Goal: Task Accomplishment & Management: Complete application form

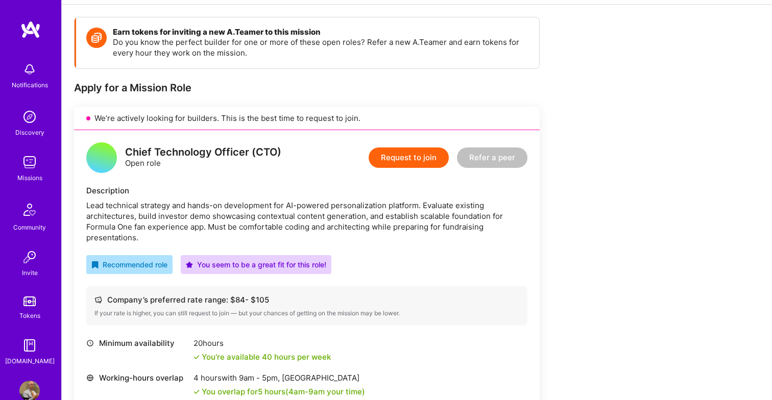
scroll to position [117, 0]
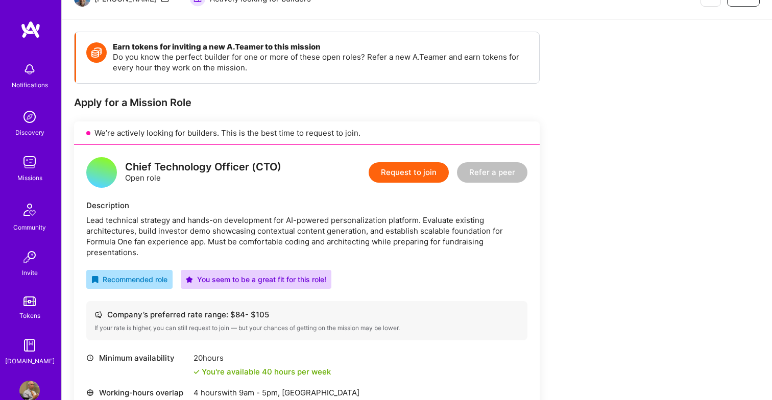
click at [409, 171] on button "Request to join" at bounding box center [408, 172] width 80 height 20
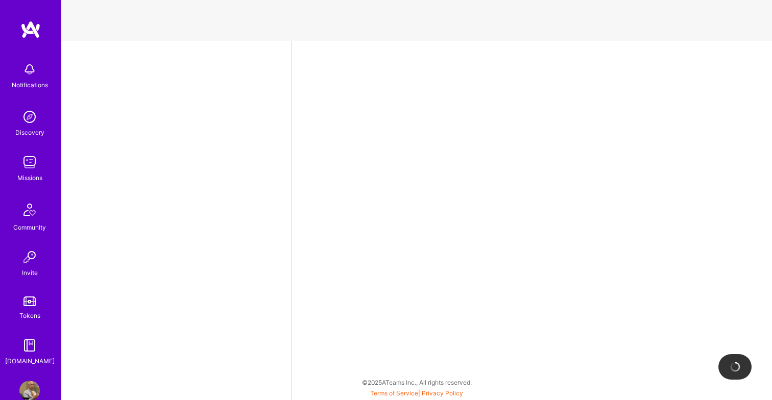
select select "US"
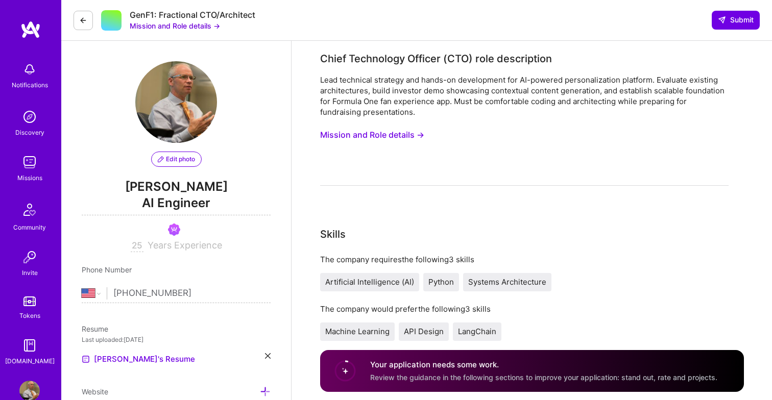
click at [373, 170] on div "Lead technical strategy and hands-on development for AI-powered personalization…" at bounding box center [524, 130] width 408 height 111
click at [361, 181] on div "Lead technical strategy and hands-on development for AI-powered personalization…" at bounding box center [524, 130] width 408 height 111
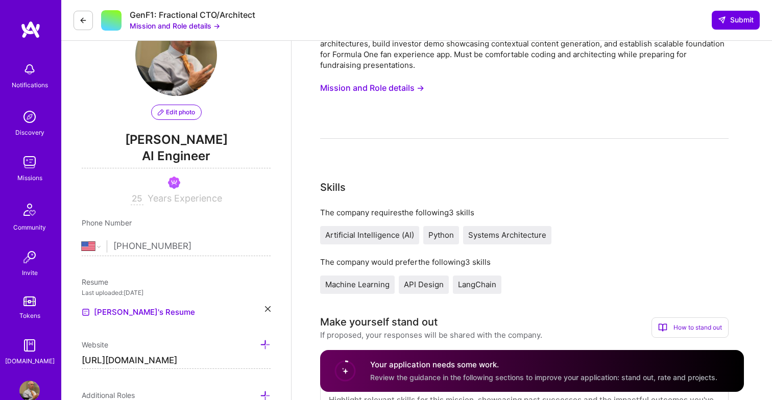
scroll to position [11, 0]
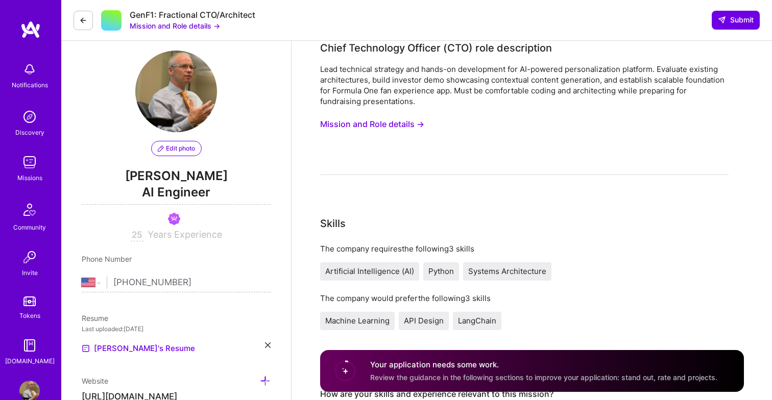
click at [419, 125] on button "Mission and Role details →" at bounding box center [372, 124] width 104 height 19
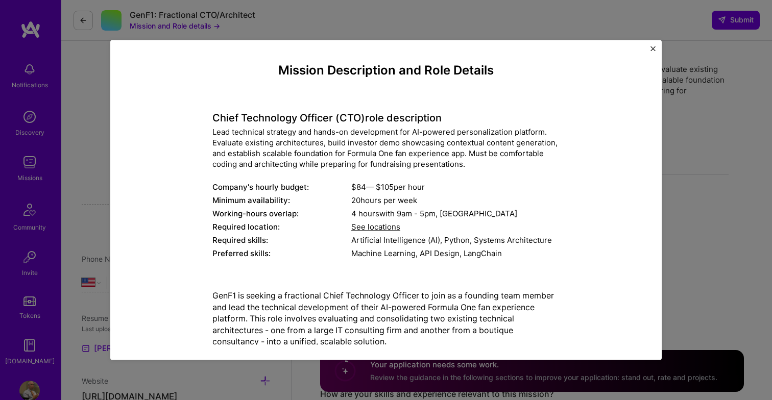
click at [650, 46] on div "Mission Description and Role Details Chief Technology Officer (CTO) role descri…" at bounding box center [385, 200] width 551 height 320
click at [653, 45] on div "Mission Description and Role Details Chief Technology Officer (CTO) role descri…" at bounding box center [385, 200] width 551 height 320
click at [651, 51] on img "Close" at bounding box center [652, 48] width 5 height 5
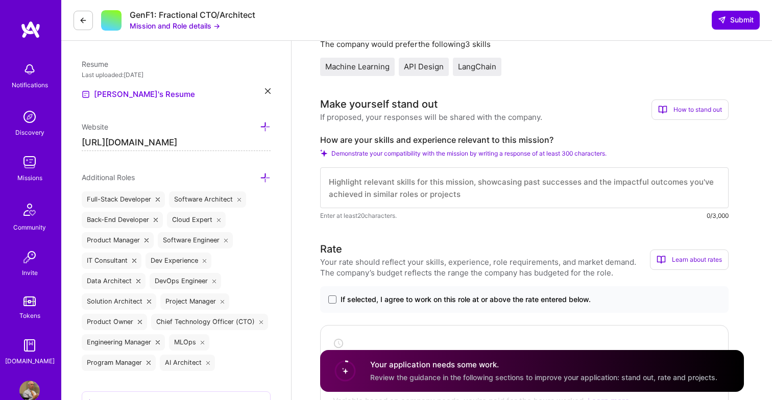
scroll to position [267, 0]
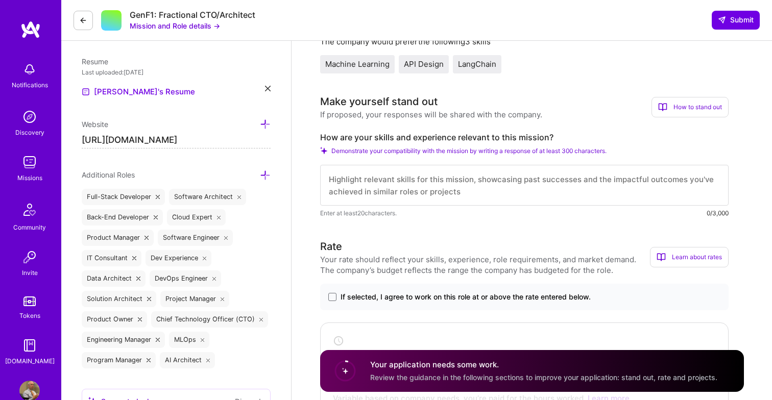
click at [369, 182] on textarea at bounding box center [524, 185] width 408 height 41
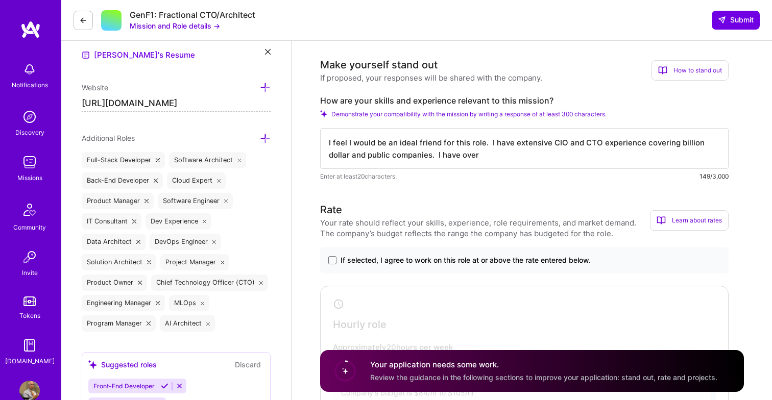
scroll to position [325, 0]
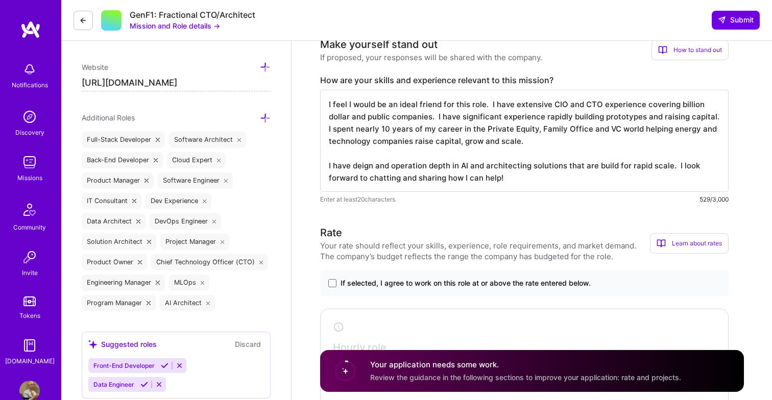
click at [531, 139] on textarea "I feel I would be an ideal friend for this role. I have extensive CIO and CTO e…" at bounding box center [524, 141] width 408 height 102
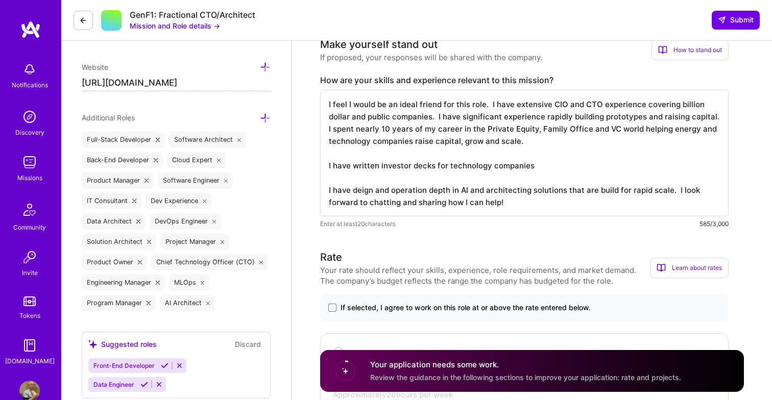
click at [410, 166] on textarea "I feel I would be an ideal friend for this role. I have extensive CIO and CTO e…" at bounding box center [524, 153] width 408 height 127
click at [622, 168] on textarea "I feel I would be an ideal friend for this role. I have extensive CIO and CTO e…" at bounding box center [524, 153] width 408 height 127
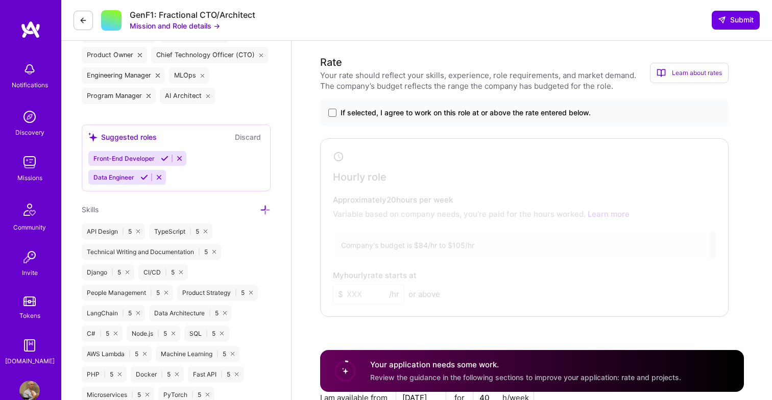
scroll to position [524, 0]
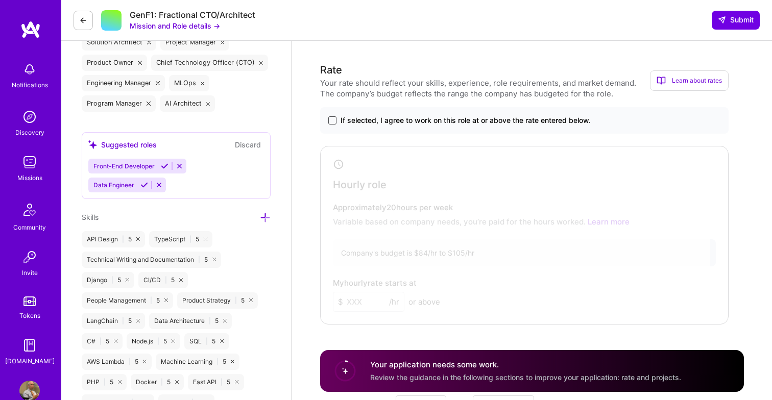
type textarea "I feel I would be an ideal friend for this role. I have extensive CIO and CTO e…"
click at [334, 120] on span at bounding box center [332, 120] width 8 height 8
click at [0, 0] on input "If selected, I agree to work on this role at or above the rate entered below." at bounding box center [0, 0] width 0 height 0
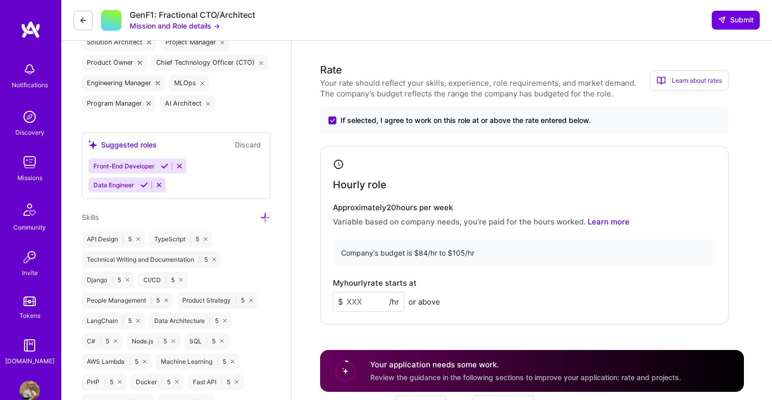
click at [352, 303] on input at bounding box center [368, 302] width 71 height 20
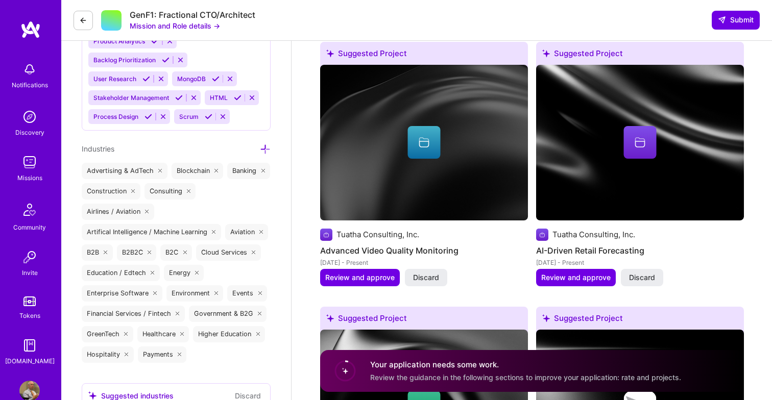
scroll to position [1209, 0]
type input "105"
click at [360, 277] on span "Review and approve" at bounding box center [359, 278] width 69 height 10
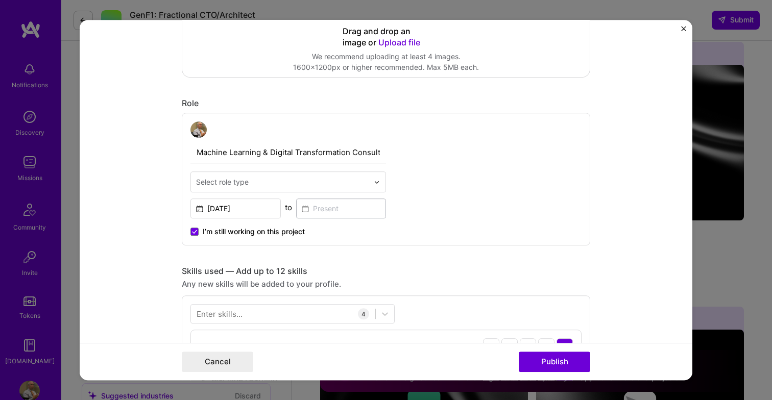
scroll to position [267, 0]
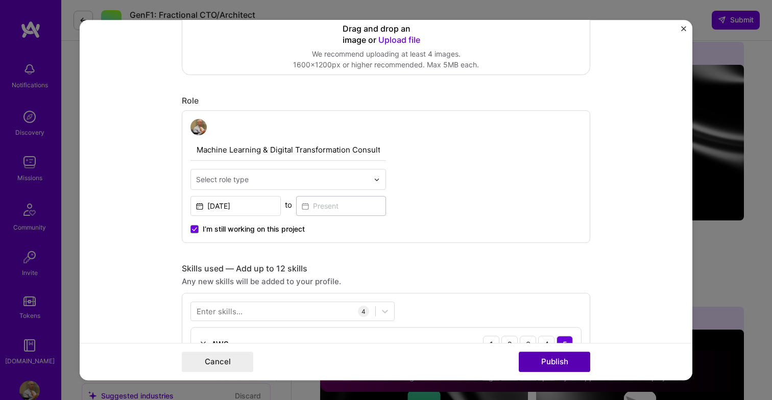
click at [552, 360] on button "Publish" at bounding box center [553, 362] width 71 height 20
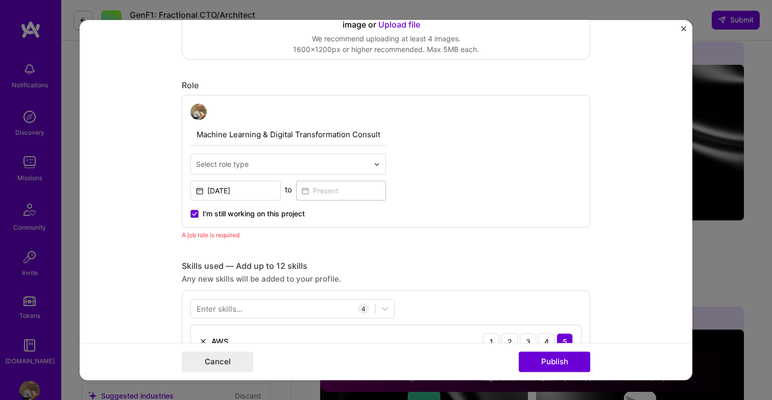
scroll to position [327, 0]
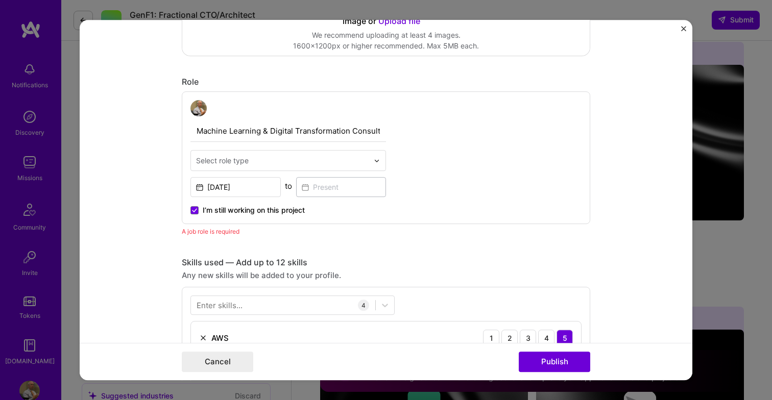
click at [258, 156] on input "text" at bounding box center [282, 160] width 172 height 11
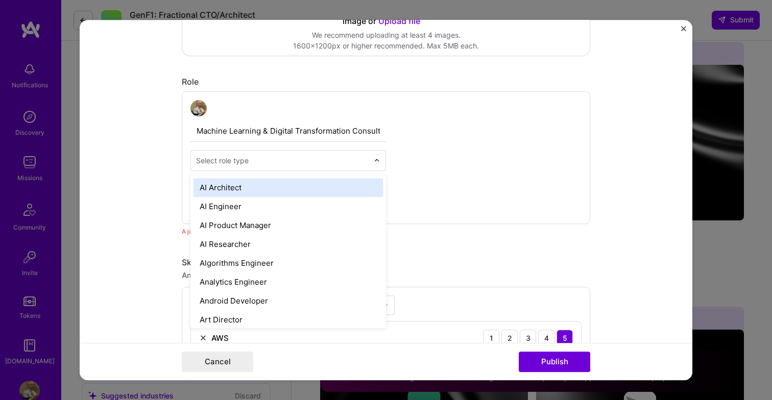
click at [261, 188] on div "AI Architect" at bounding box center [287, 187] width 189 height 19
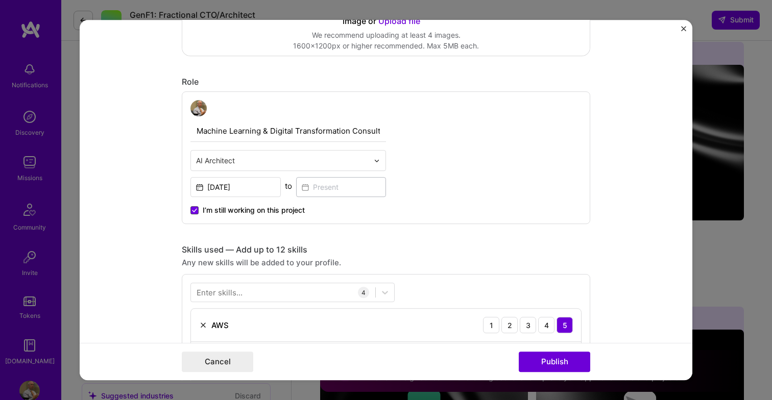
click at [192, 210] on icon at bounding box center [194, 210] width 4 height 3
click at [0, 0] on input "I’m still working on this project" at bounding box center [0, 0] width 0 height 0
click at [314, 189] on input at bounding box center [341, 187] width 90 height 20
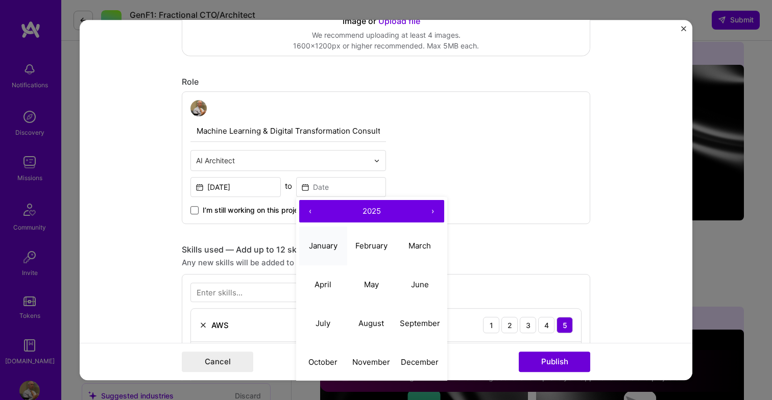
click at [324, 247] on abbr "January" at bounding box center [323, 246] width 29 height 10
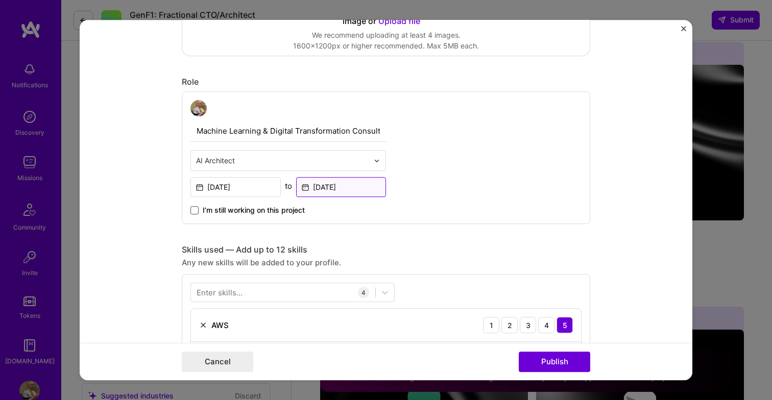
click at [334, 187] on input "[DATE]" at bounding box center [341, 187] width 90 height 20
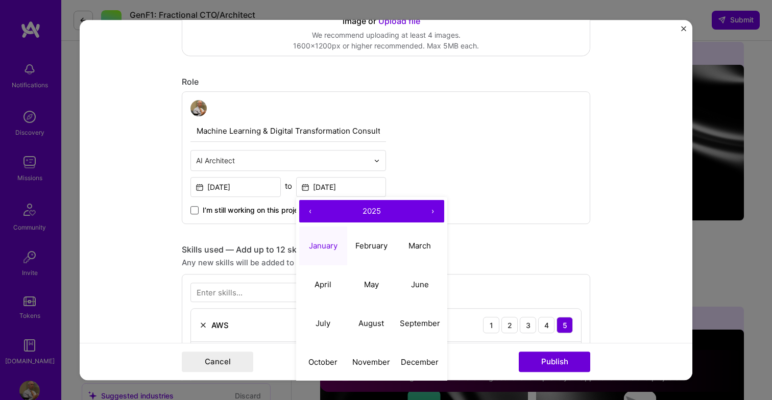
click at [432, 211] on button "›" at bounding box center [433, 211] width 22 height 22
click at [310, 212] on button "‹" at bounding box center [310, 211] width 22 height 22
click at [328, 248] on abbr "January" at bounding box center [323, 246] width 29 height 10
type input "[DATE]"
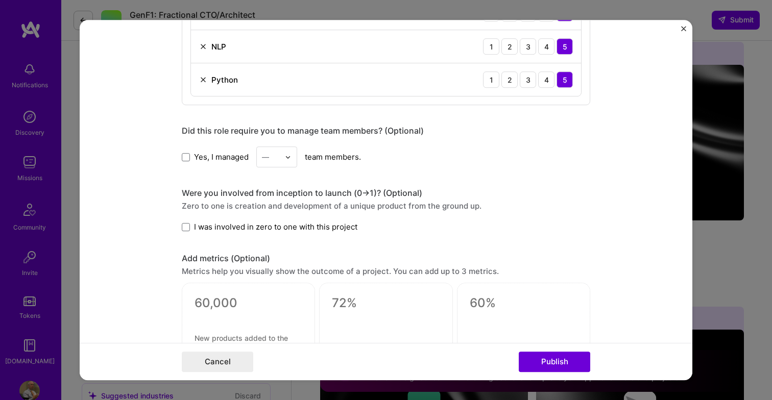
scroll to position [674, 0]
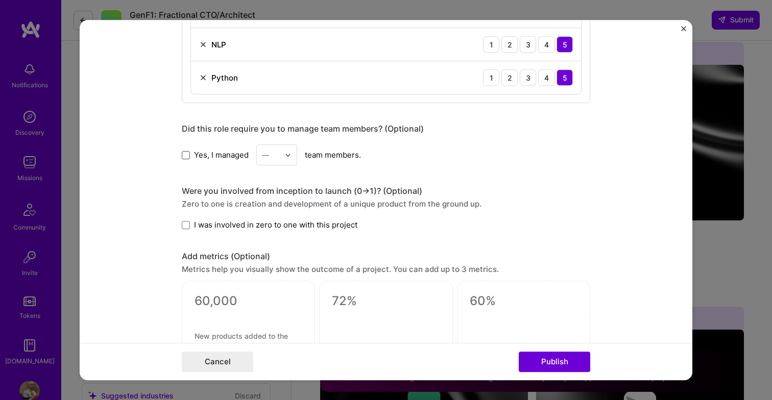
click at [185, 154] on span at bounding box center [186, 155] width 8 height 8
click at [0, 0] on input "Yes, I managed" at bounding box center [0, 0] width 0 height 0
click at [289, 155] on img at bounding box center [288, 155] width 6 height 6
click at [272, 254] on div "5" at bounding box center [276, 257] width 35 height 19
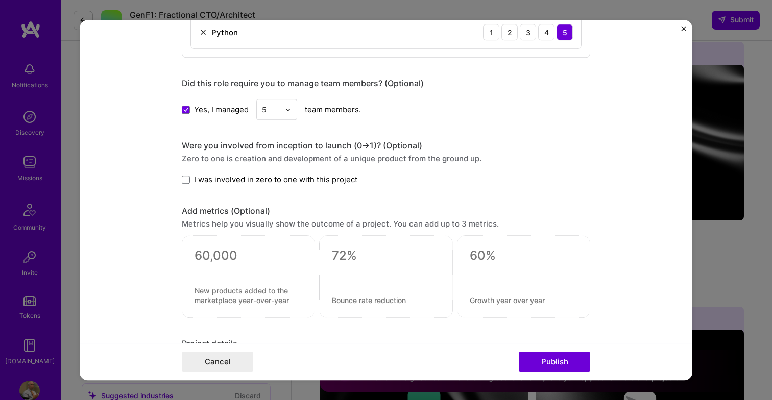
scroll to position [728, 0]
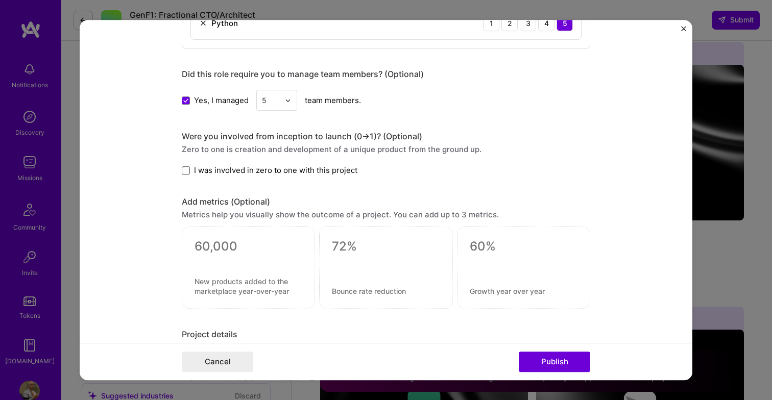
click at [184, 170] on span at bounding box center [186, 170] width 8 height 8
click at [0, 0] on input "I was involved in zero to one with this project" at bounding box center [0, 0] width 0 height 0
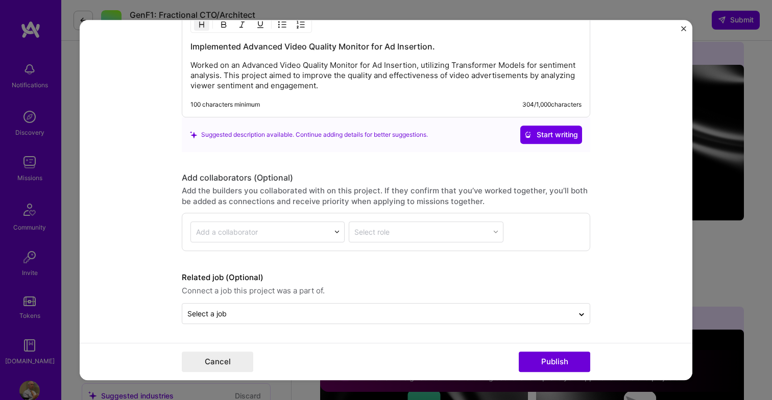
scroll to position [1064, 0]
click at [560, 362] on button "Publish" at bounding box center [553, 362] width 71 height 20
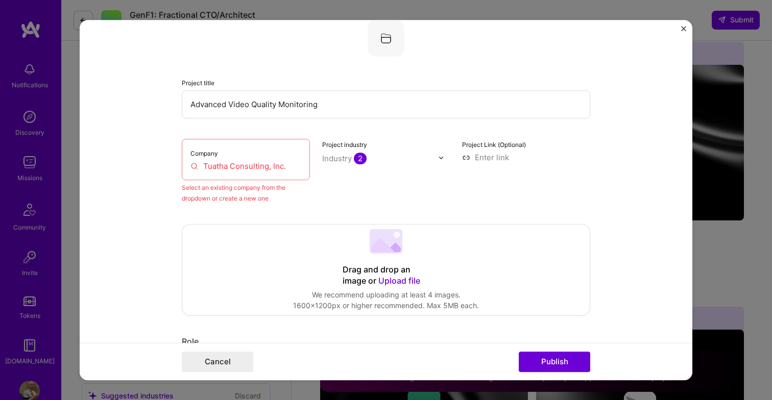
click at [295, 165] on input "Tuatha Consulting, Inc." at bounding box center [245, 166] width 111 height 11
click at [298, 165] on input "Tuatha Consulting, Inc." at bounding box center [245, 166] width 111 height 11
click at [244, 171] on input "Tuatha Consulting, Inc." at bounding box center [245, 166] width 111 height 11
click at [294, 167] on input "Tuatha Consulting, Inc." at bounding box center [245, 166] width 111 height 11
click at [298, 164] on input "Tuatha Consulting, Inc." at bounding box center [245, 166] width 111 height 11
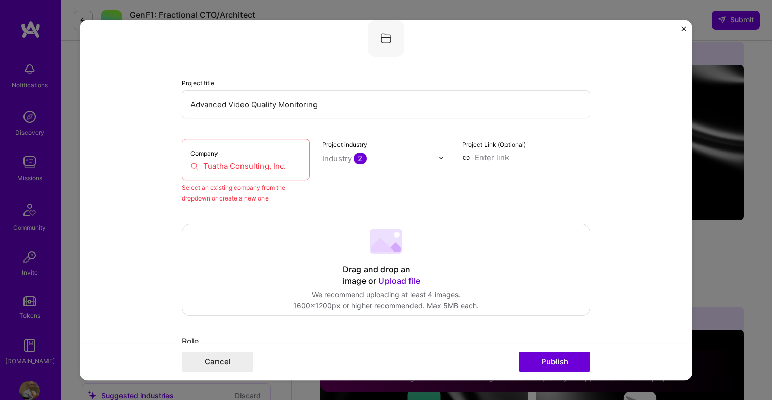
click at [255, 199] on div "Select an existing company from the dropdown or create a new one" at bounding box center [246, 192] width 128 height 21
click at [236, 173] on div "Company Tuatha Consulting, Inc." at bounding box center [246, 159] width 128 height 41
click at [745, 143] on div "Editing suggested project This project is suggested based on your LinkedIn, res…" at bounding box center [386, 200] width 772 height 400
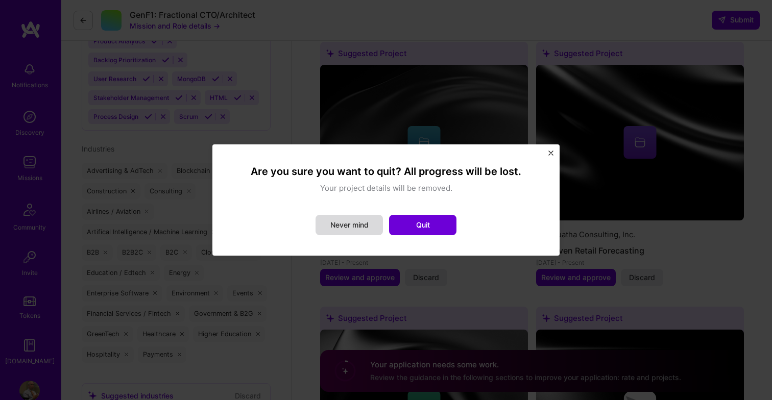
click at [364, 220] on button "Never mind" at bounding box center [348, 225] width 67 height 20
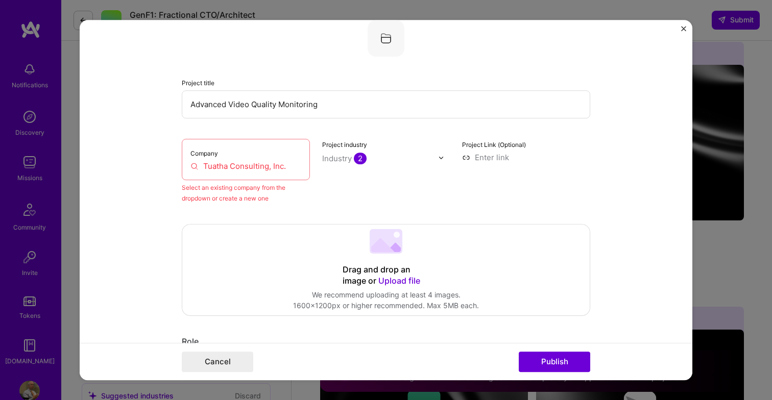
click at [244, 158] on div "Company Tuatha Consulting, Inc." at bounding box center [246, 159] width 128 height 41
click at [230, 167] on input "Tuatha Consulting, Inc." at bounding box center [245, 166] width 111 height 11
click at [300, 166] on input "Tuatha Consulting, Inc." at bounding box center [245, 166] width 111 height 11
click at [298, 165] on input "Tuatha Consulting, Inc." at bounding box center [245, 166] width 111 height 11
click at [291, 165] on input "Tuatha Consulting, Inc." at bounding box center [245, 166] width 111 height 11
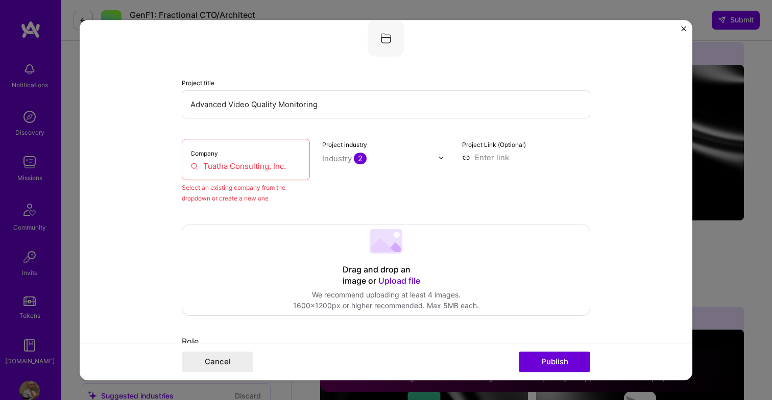
click at [260, 166] on input "Tuatha Consulting, Inc." at bounding box center [245, 166] width 111 height 11
click at [543, 364] on button "Publish" at bounding box center [553, 362] width 71 height 20
click at [238, 169] on input "Tuatha Consulting, Inc." at bounding box center [245, 166] width 111 height 11
click at [192, 168] on input "Tuatha Consulting, Inc." at bounding box center [245, 166] width 111 height 11
click at [194, 166] on input "Tuatha Consulting, Inc." at bounding box center [245, 166] width 111 height 11
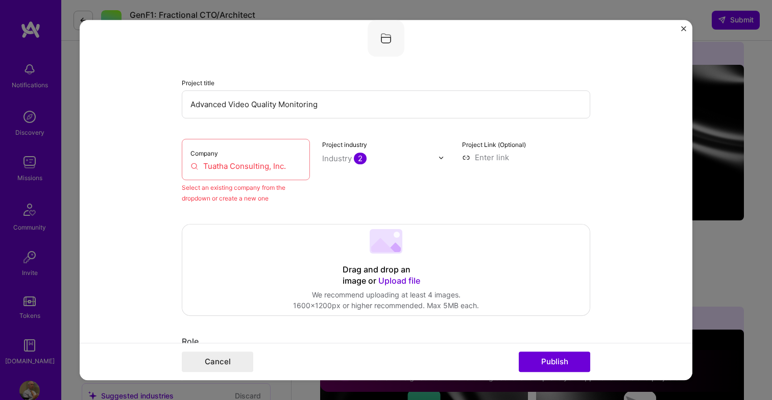
click at [214, 168] on input "Tuatha Consulting, Inc." at bounding box center [245, 166] width 111 height 11
click at [685, 26] on form "Editing suggested project This project is suggested based on your LinkedIn, res…" at bounding box center [386, 200] width 612 height 360
click at [682, 26] on form "Editing suggested project This project is suggested based on your LinkedIn, res…" at bounding box center [386, 200] width 612 height 360
click at [684, 28] on img "Close" at bounding box center [683, 28] width 5 height 5
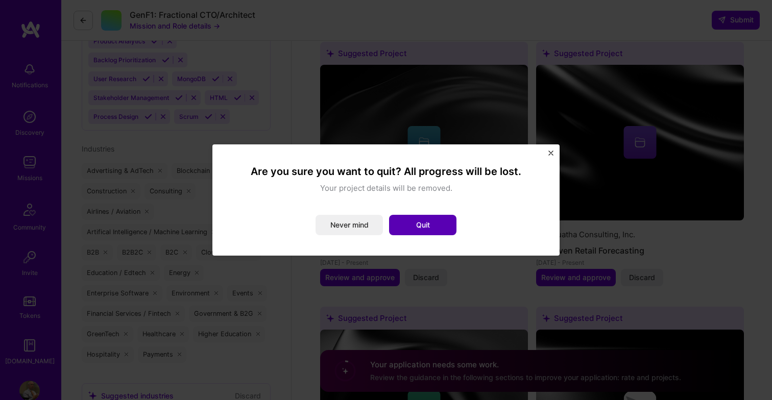
click at [422, 225] on button "Quit" at bounding box center [422, 225] width 67 height 20
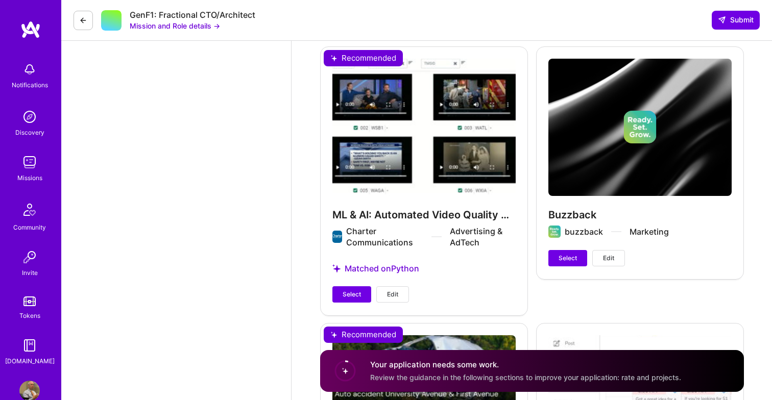
scroll to position [2269, 0]
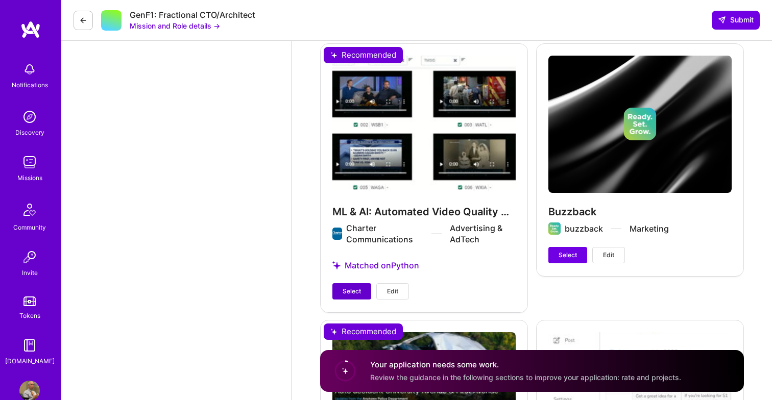
click at [354, 290] on span "Select" at bounding box center [351, 291] width 18 height 9
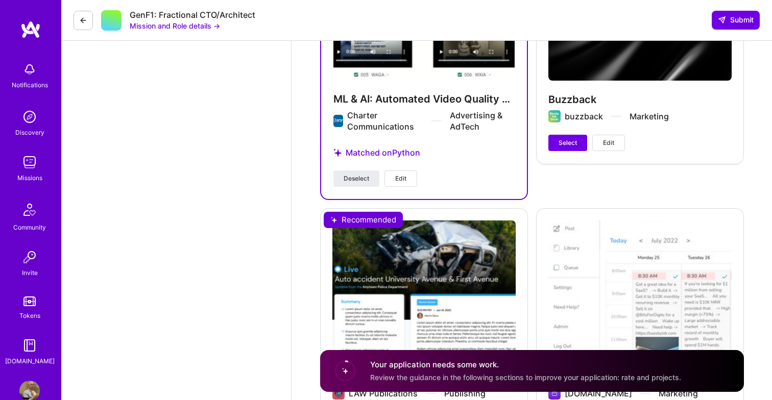
scroll to position [2502, 0]
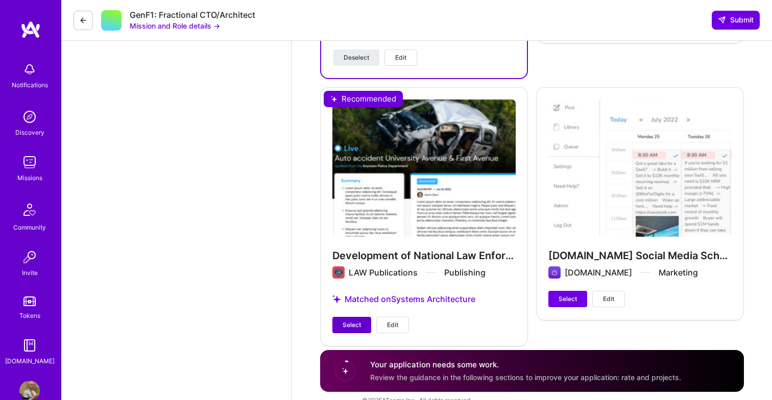
click at [344, 329] on span "Select" at bounding box center [351, 324] width 18 height 9
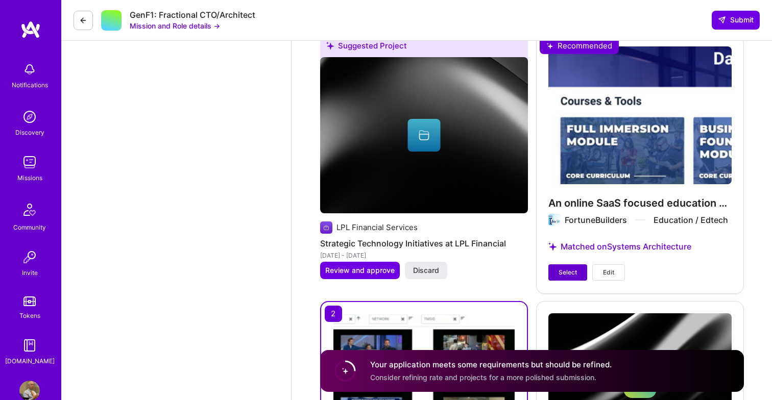
scroll to position [2007, 0]
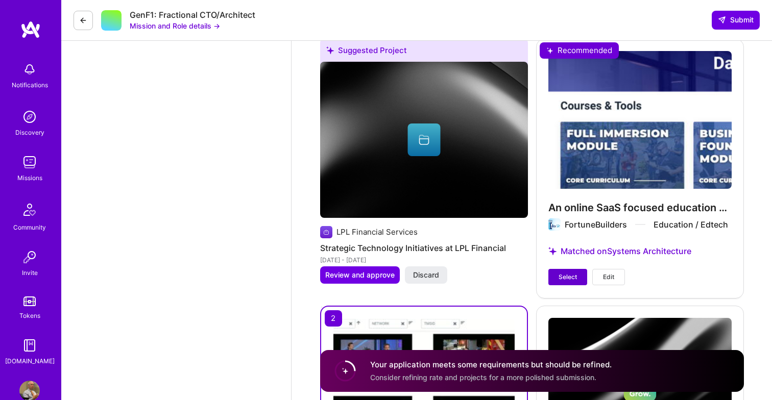
click at [573, 282] on button "Select" at bounding box center [567, 277] width 39 height 16
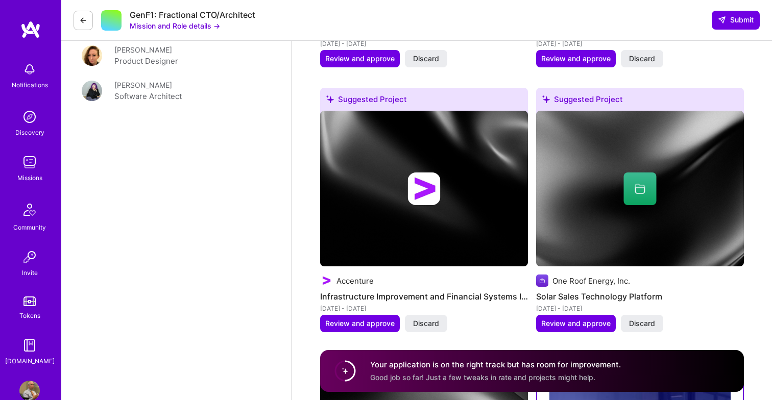
scroll to position [1688, 0]
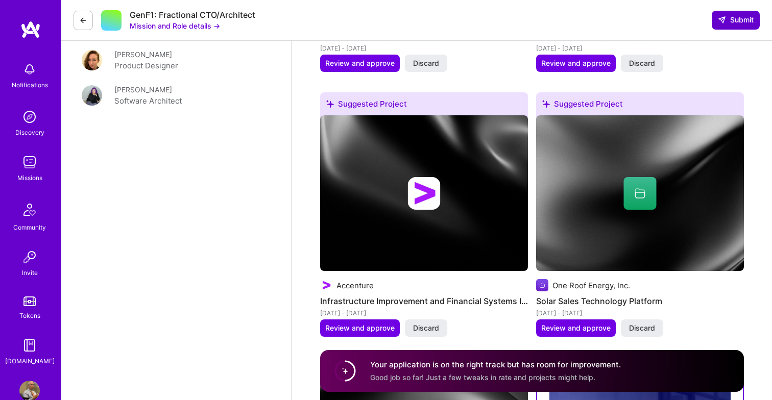
click at [738, 19] on span "Submit" at bounding box center [736, 20] width 36 height 10
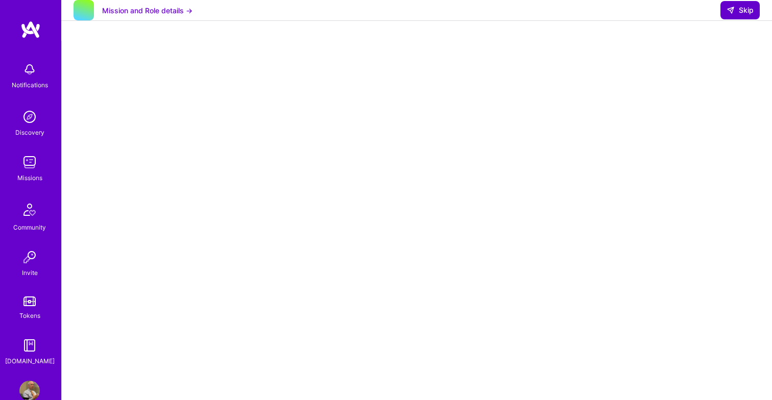
click at [745, 15] on span "Skip" at bounding box center [739, 10] width 27 height 10
select select "US"
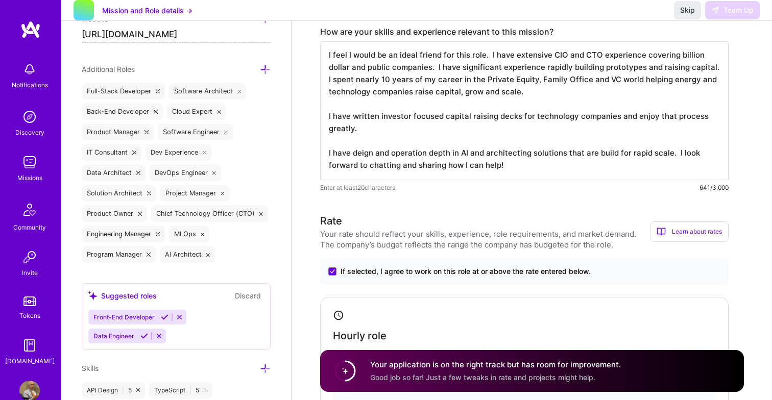
scroll to position [422, 0]
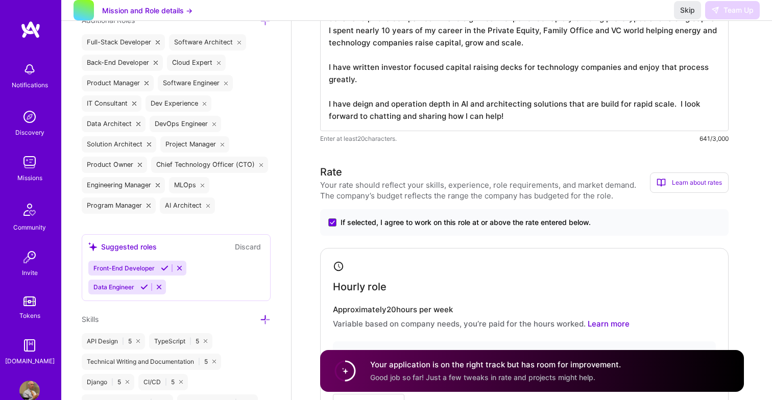
click at [478, 361] on h4 "Your application is on the right track but has room for improvement." at bounding box center [495, 364] width 251 height 11
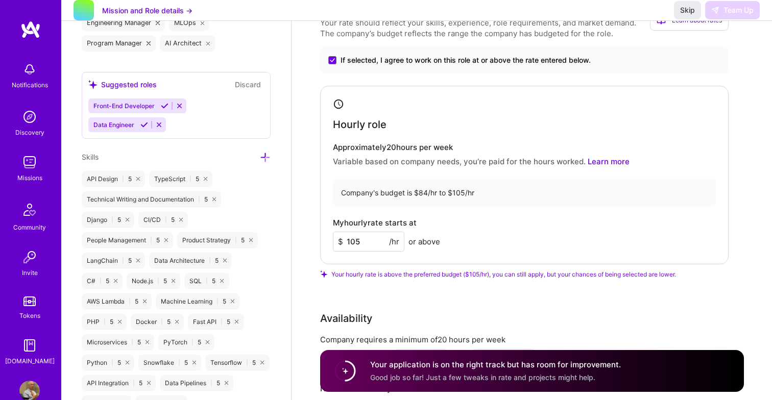
scroll to position [586, 0]
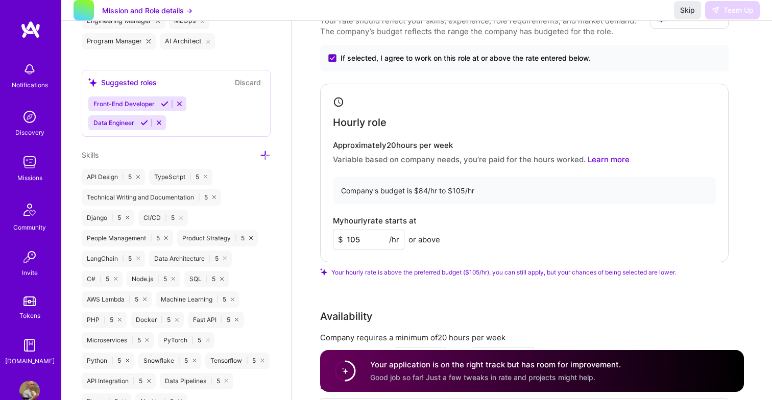
click at [361, 239] on input "105" at bounding box center [368, 240] width 71 height 20
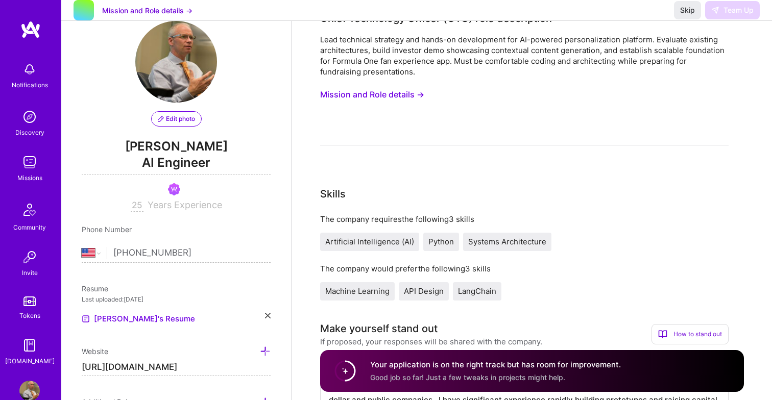
scroll to position [23, 0]
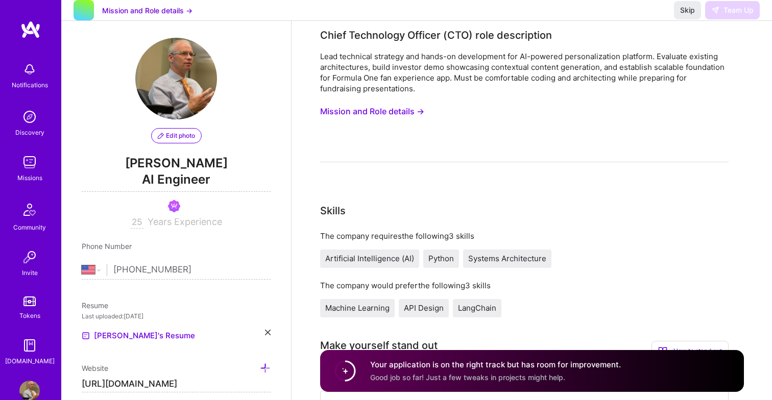
type input "100"
click at [485, 363] on h4 "Your application is on the right track but has room for improvement." at bounding box center [495, 364] width 251 height 11
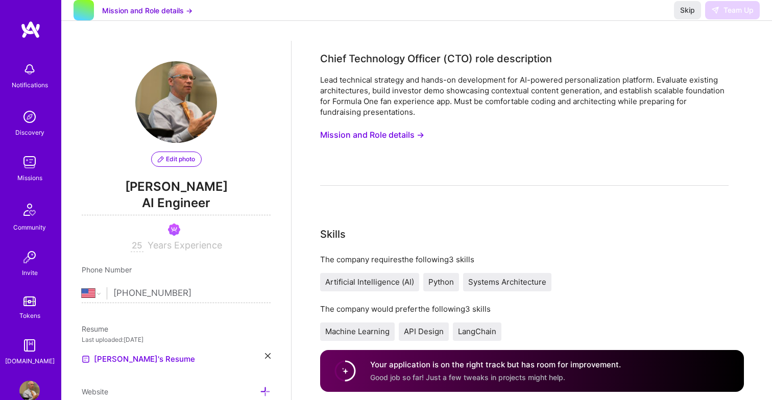
scroll to position [0, 0]
click at [689, 15] on span "Skip" at bounding box center [687, 10] width 15 height 10
click at [684, 15] on span "Skip" at bounding box center [687, 10] width 15 height 10
click at [392, 135] on button "Mission and Role details →" at bounding box center [372, 135] width 104 height 19
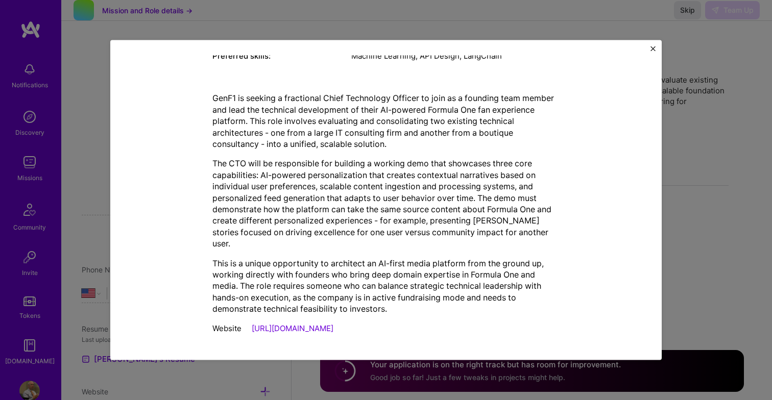
scroll to position [197, 0]
click at [654, 47] on img "Close" at bounding box center [652, 48] width 5 height 5
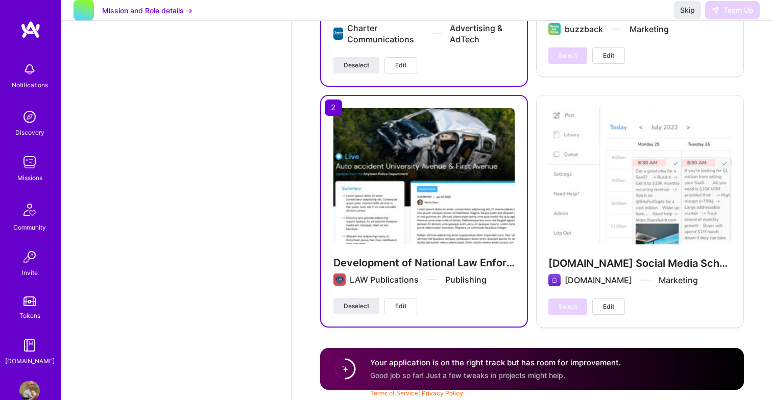
scroll to position [2453, 0]
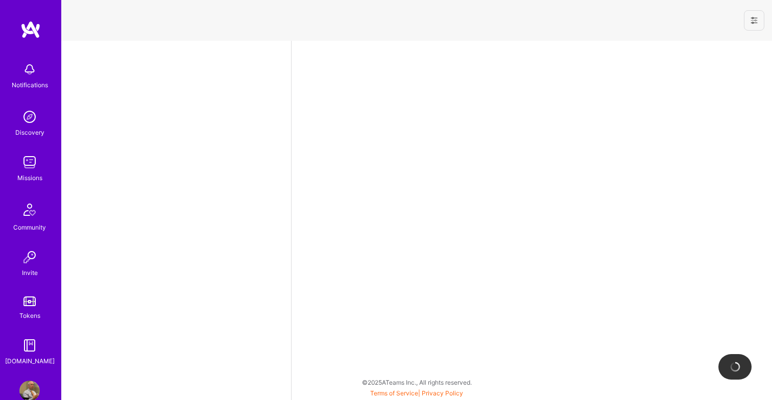
select select "US"
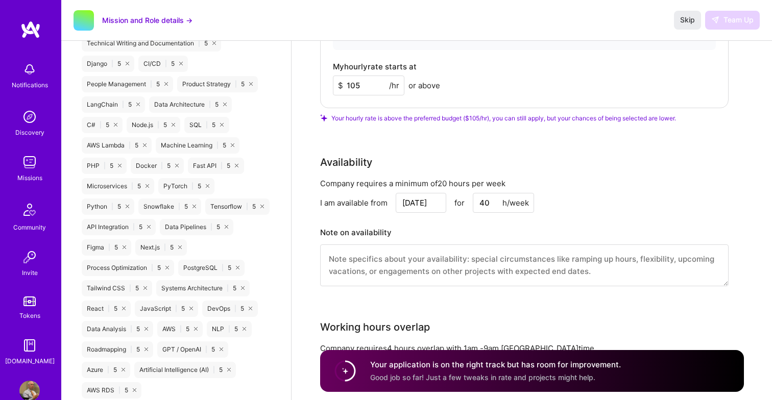
scroll to position [743, 0]
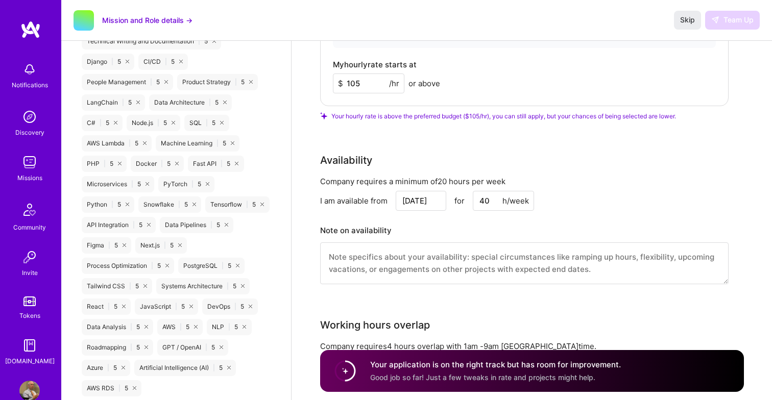
click at [363, 85] on input "105" at bounding box center [368, 83] width 71 height 20
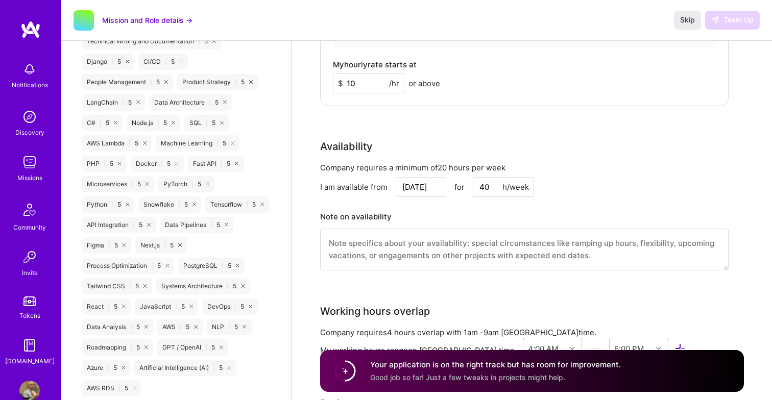
type input "1"
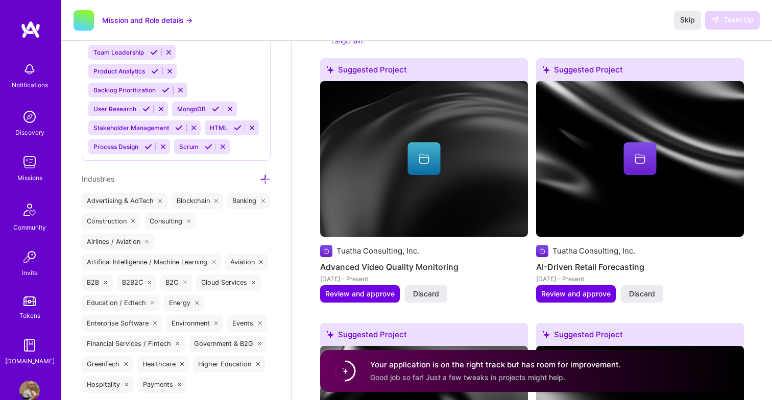
scroll to position [1179, 0]
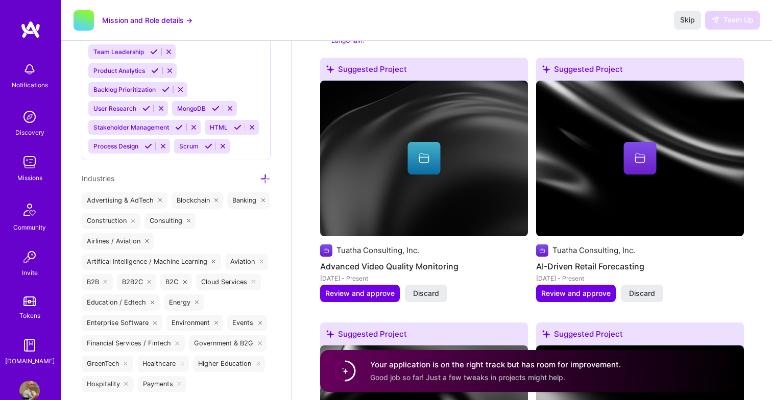
type input "100"
click at [31, 162] on img at bounding box center [29, 162] width 20 height 20
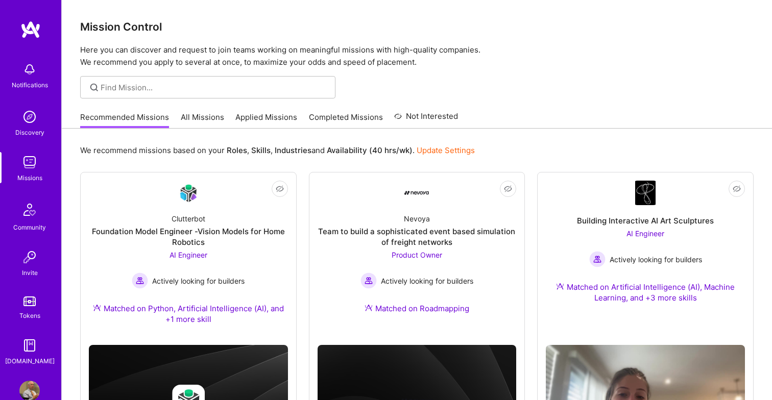
click at [267, 117] on link "Applied Missions" at bounding box center [266, 120] width 62 height 17
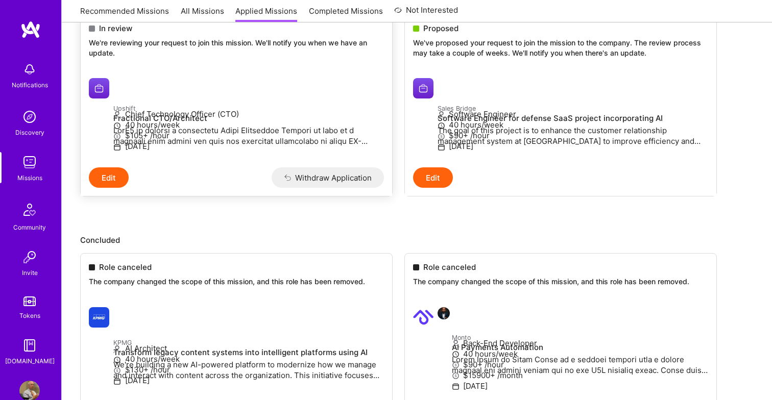
scroll to position [153, 0]
click at [111, 187] on button "Edit" at bounding box center [109, 177] width 40 height 20
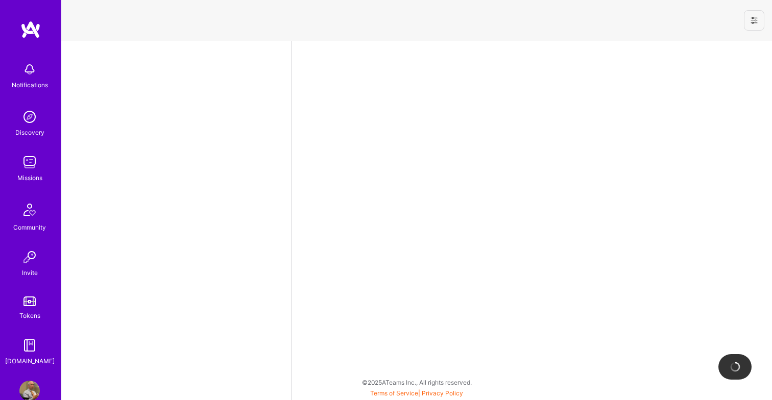
select select "US"
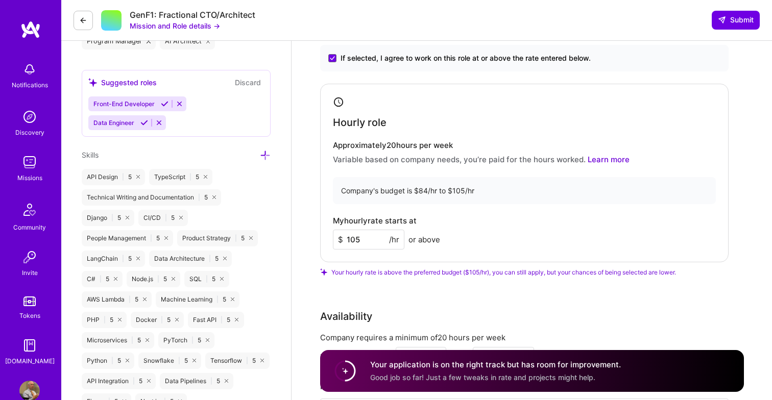
scroll to position [589, 0]
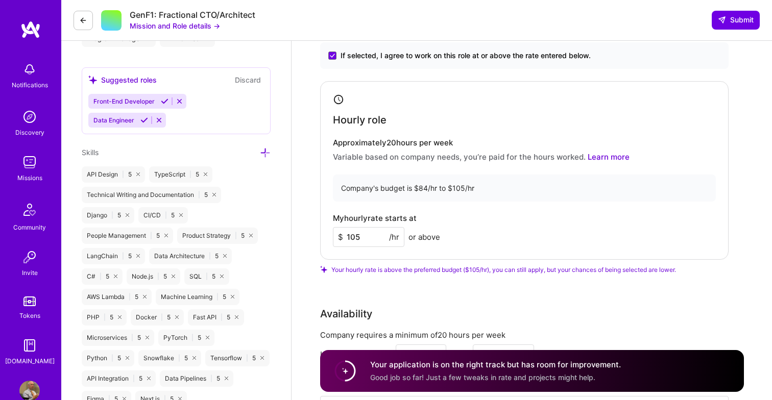
click at [363, 236] on input "105" at bounding box center [368, 237] width 71 height 20
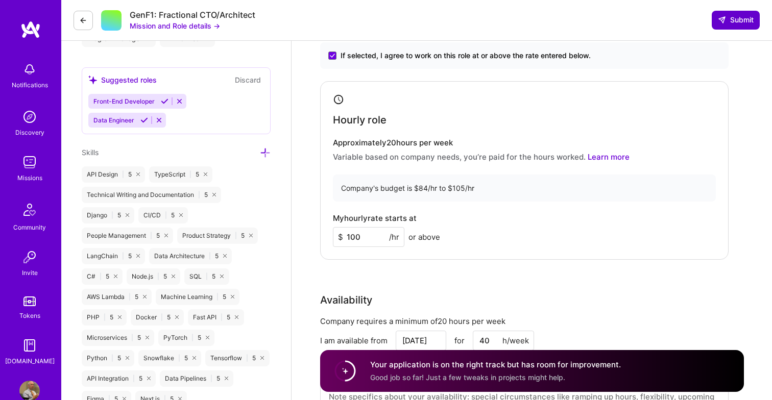
type input "100"
click at [743, 23] on span "Submit" at bounding box center [736, 20] width 36 height 10
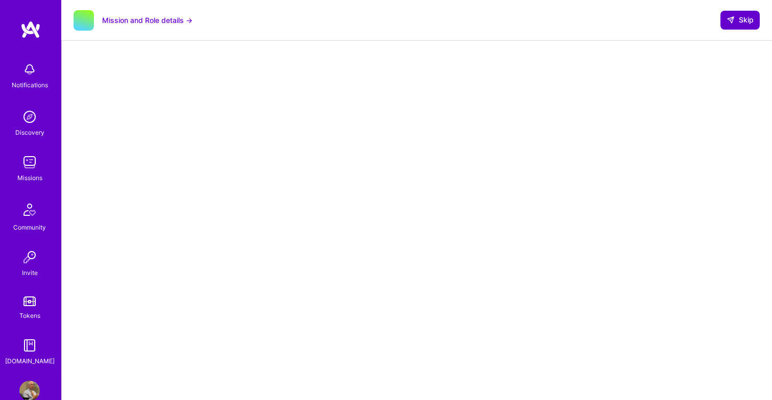
click at [737, 23] on span "Skip" at bounding box center [739, 20] width 27 height 10
select select "US"
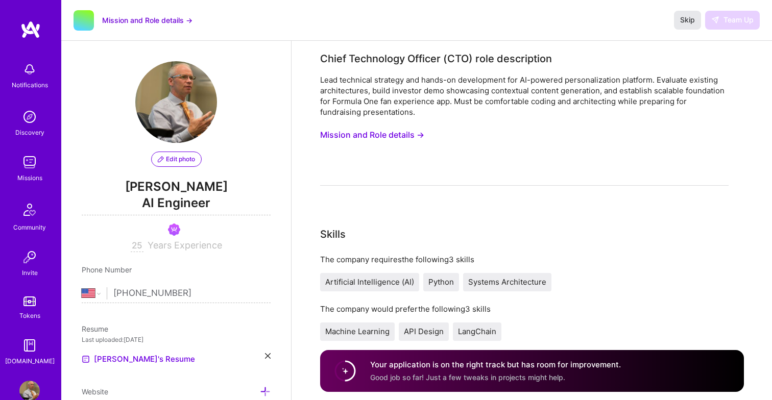
click at [688, 26] on button "Skip" at bounding box center [687, 20] width 27 height 18
click at [687, 15] on span "Skip" at bounding box center [687, 20] width 15 height 10
click at [24, 166] on img at bounding box center [29, 162] width 20 height 20
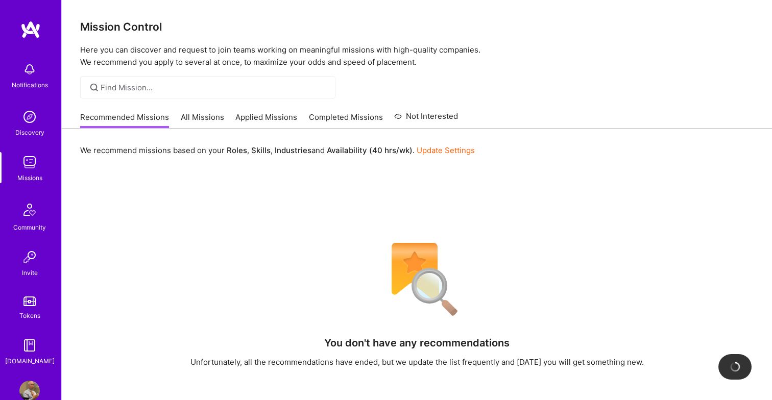
click at [262, 120] on link "Applied Missions" at bounding box center [266, 120] width 62 height 17
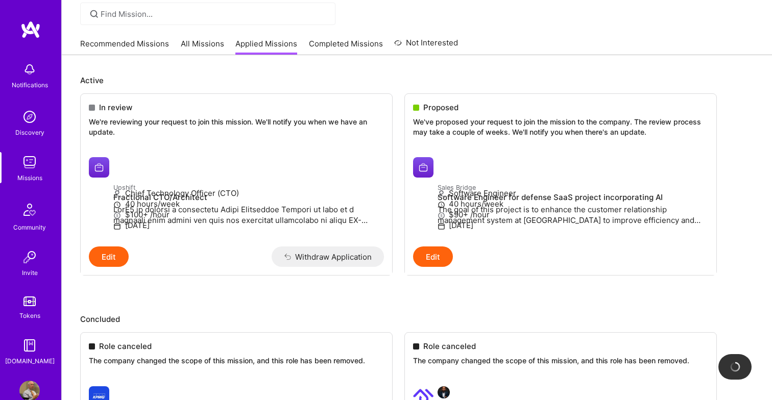
scroll to position [56, 0]
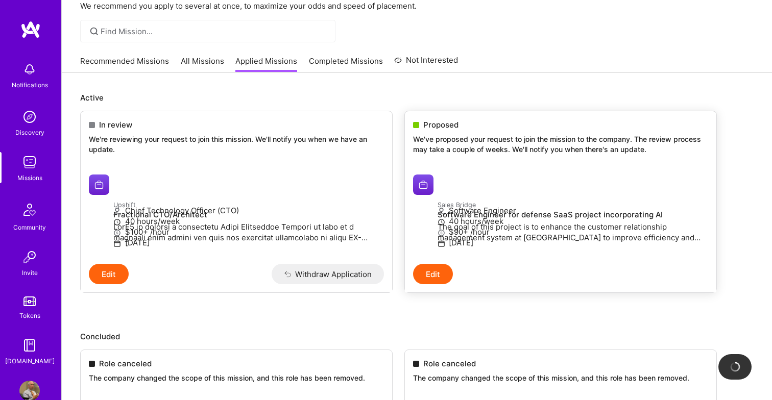
click at [465, 136] on p "We've proposed your request to join the mission to the company. The review proc…" at bounding box center [560, 144] width 295 height 20
click at [463, 144] on p "We've proposed your request to join the mission to the company. The review proc…" at bounding box center [560, 144] width 295 height 20
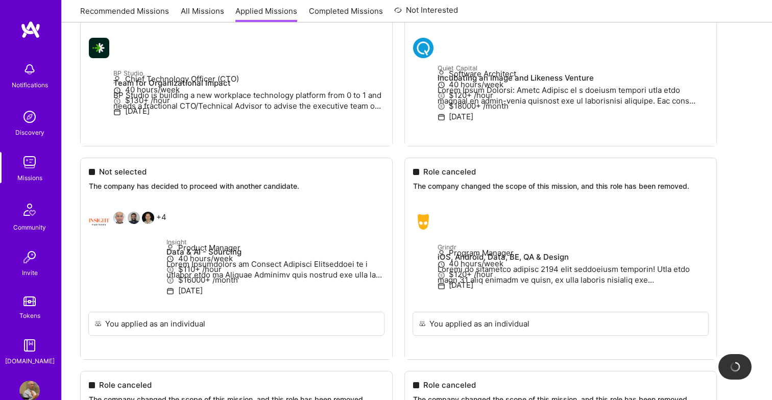
scroll to position [856, 0]
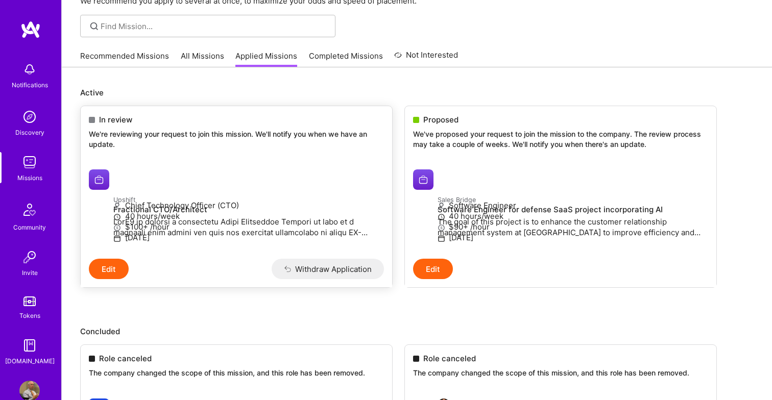
scroll to position [54, 0]
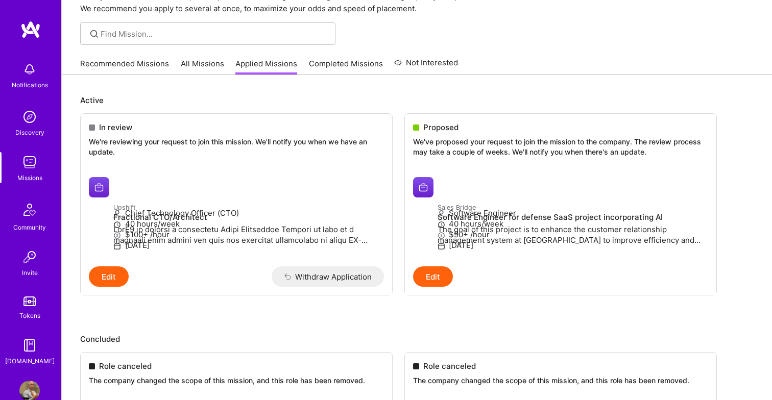
click at [346, 62] on link "Completed Missions" at bounding box center [346, 66] width 74 height 17
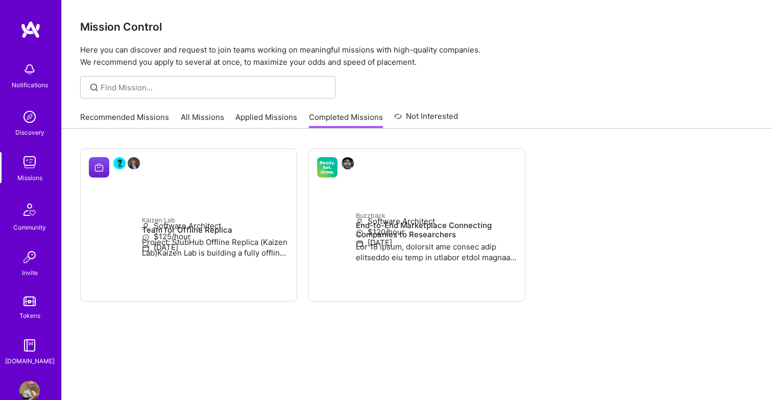
click at [261, 117] on link "Applied Missions" at bounding box center [266, 120] width 62 height 17
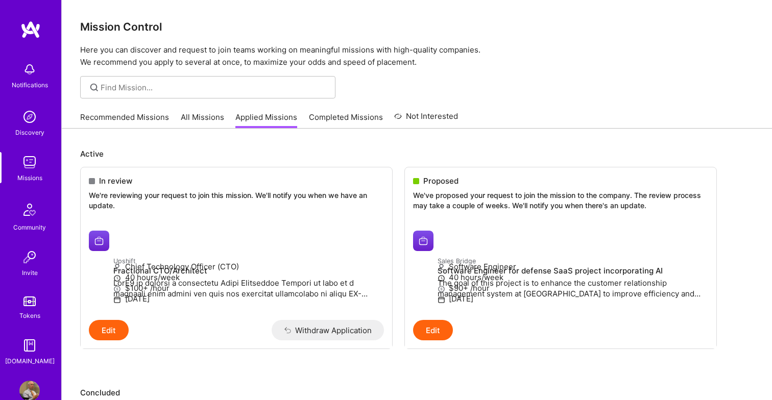
click at [215, 115] on link "All Missions" at bounding box center [202, 120] width 43 height 17
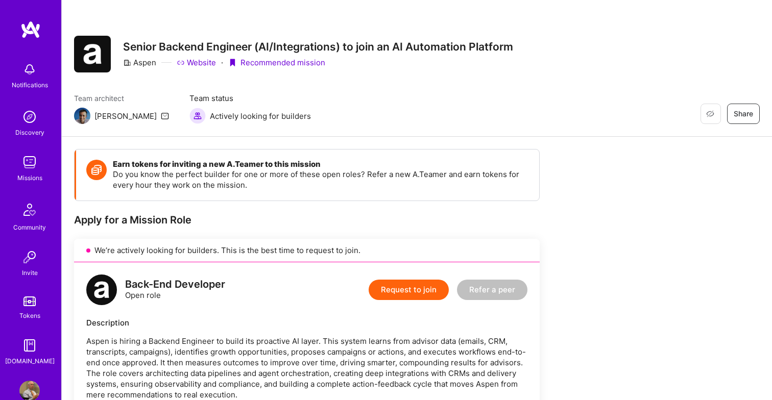
click at [29, 160] on img at bounding box center [29, 162] width 20 height 20
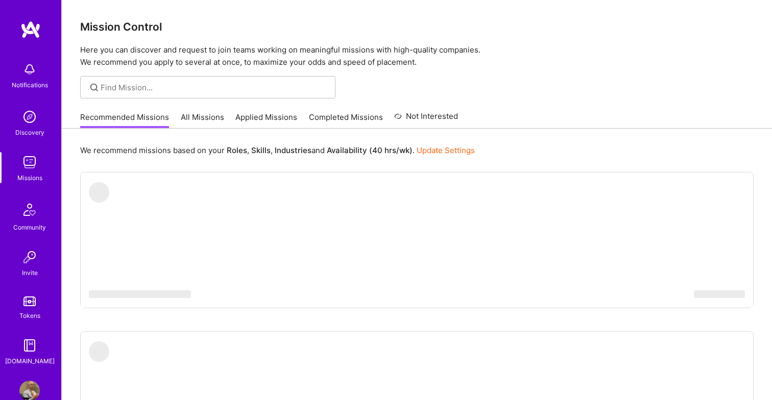
click at [264, 119] on link "Applied Missions" at bounding box center [266, 120] width 62 height 17
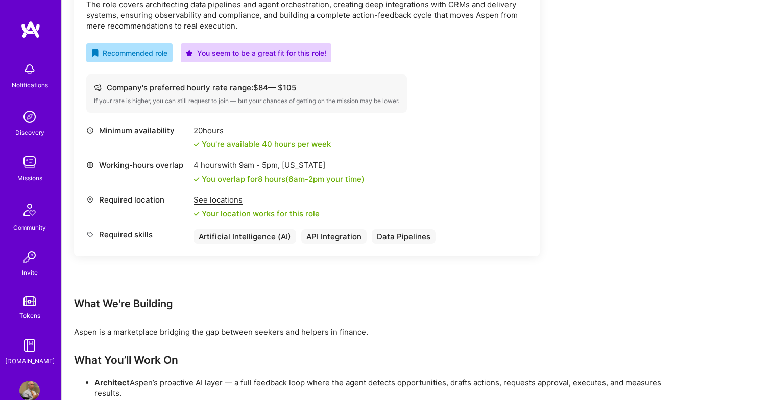
scroll to position [369, 0]
